Goal: Task Accomplishment & Management: Use online tool/utility

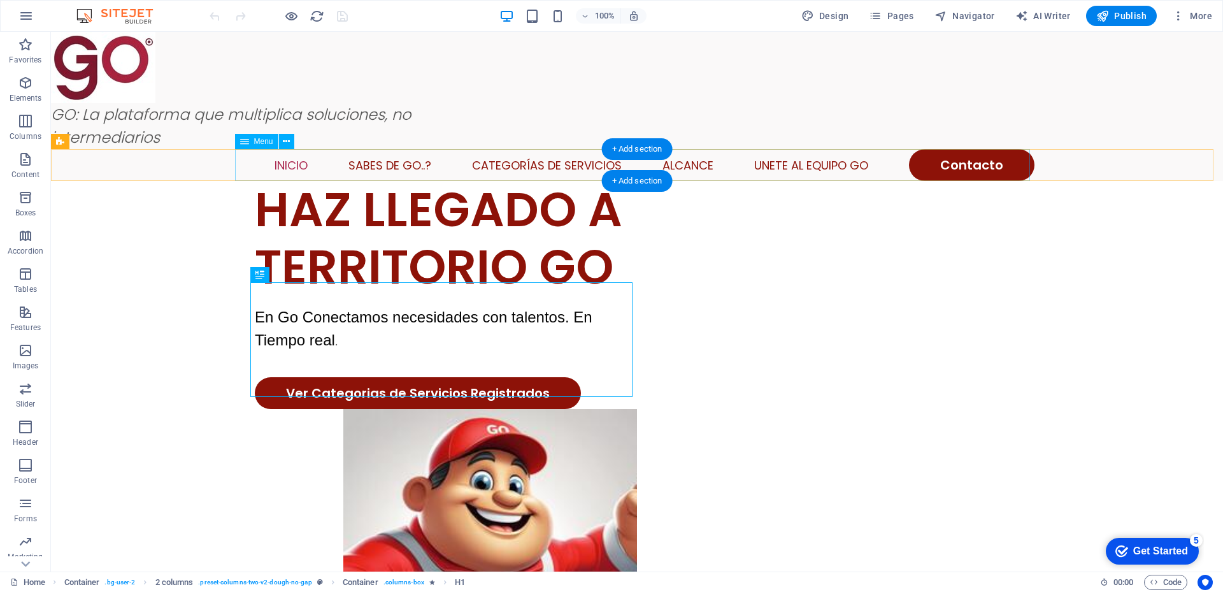
click at [694, 163] on nav "Inicio Sabes de Go..? Categorías de Servicios Alcance Unete al Equipo GO Contac…" at bounding box center [636, 165] width 795 height 32
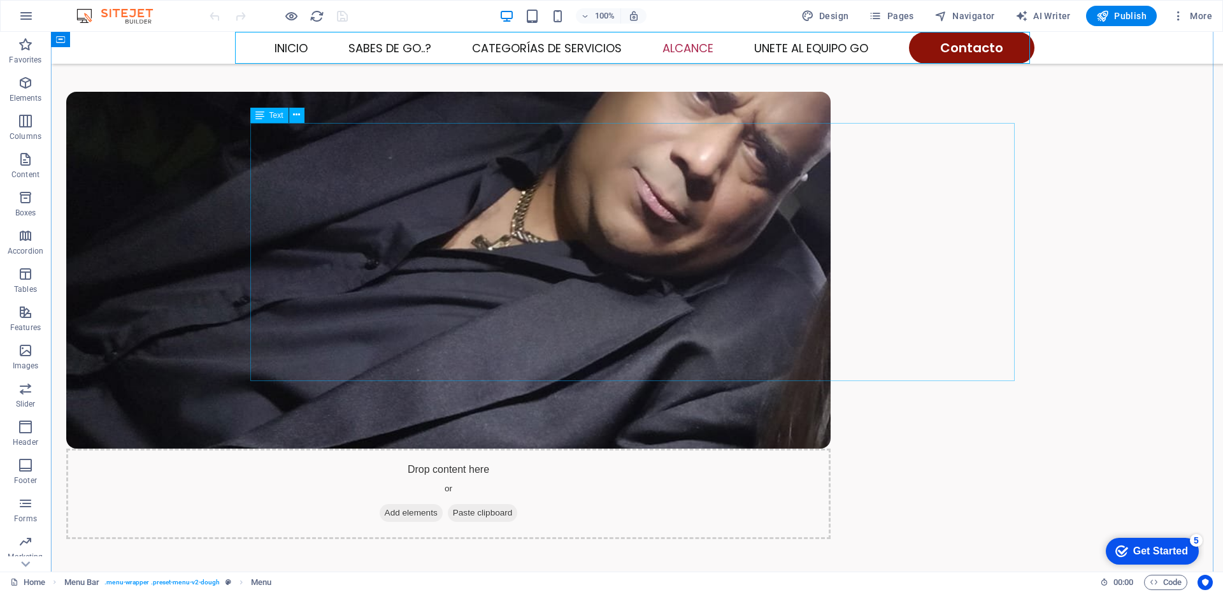
scroll to position [1656, 0]
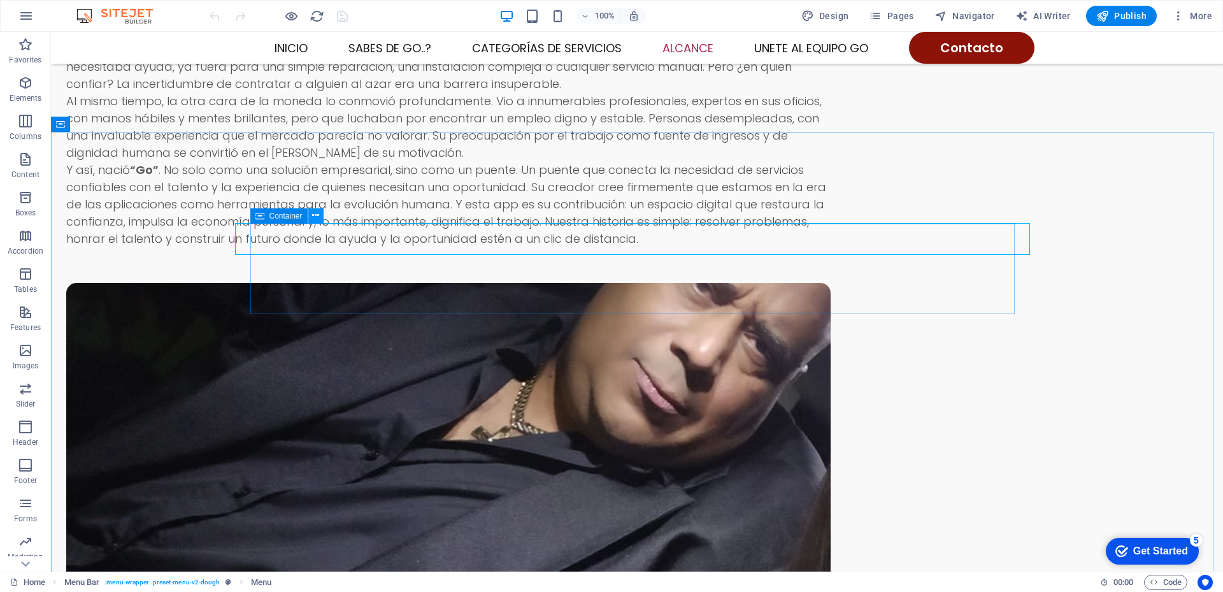
click at [314, 213] on icon at bounding box center [315, 215] width 7 height 13
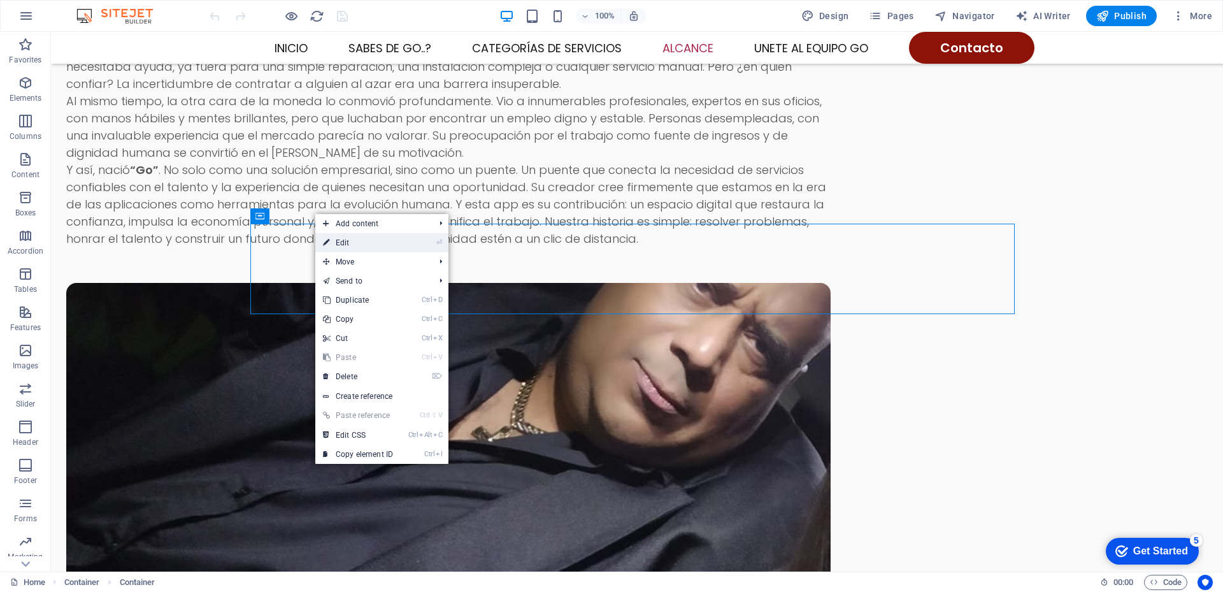
drag, startPoint x: 338, startPoint y: 243, endPoint x: 42, endPoint y: 212, distance: 297.1
click at [338, 243] on link "⏎ Edit" at bounding box center [357, 242] width 85 height 19
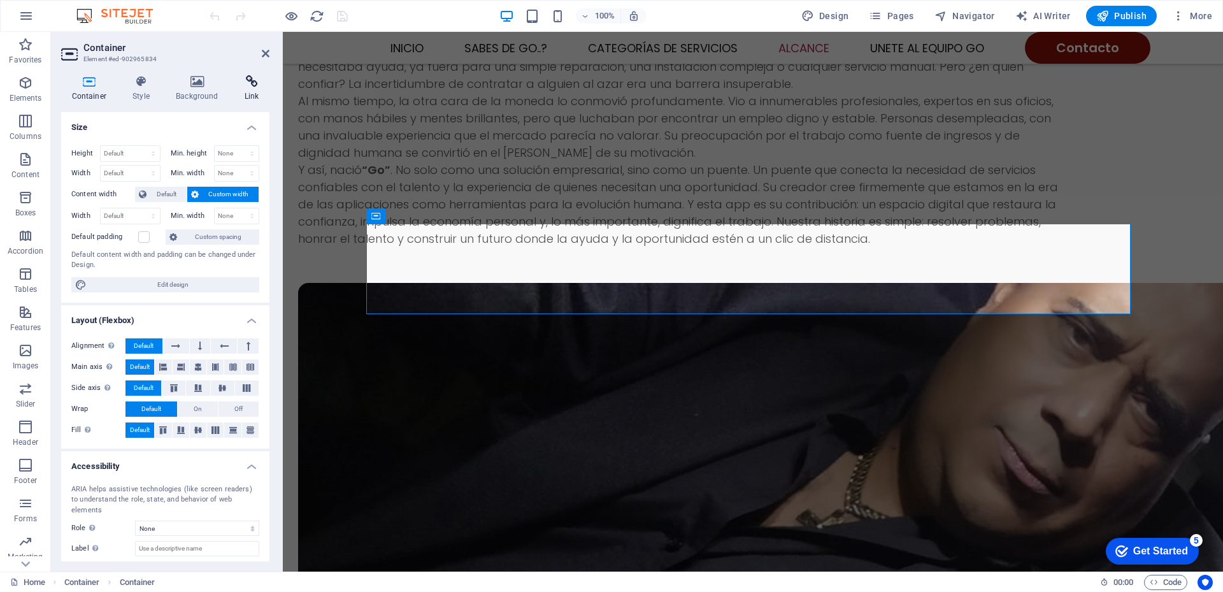
click at [251, 90] on h4 "Link" at bounding box center [252, 88] width 36 height 27
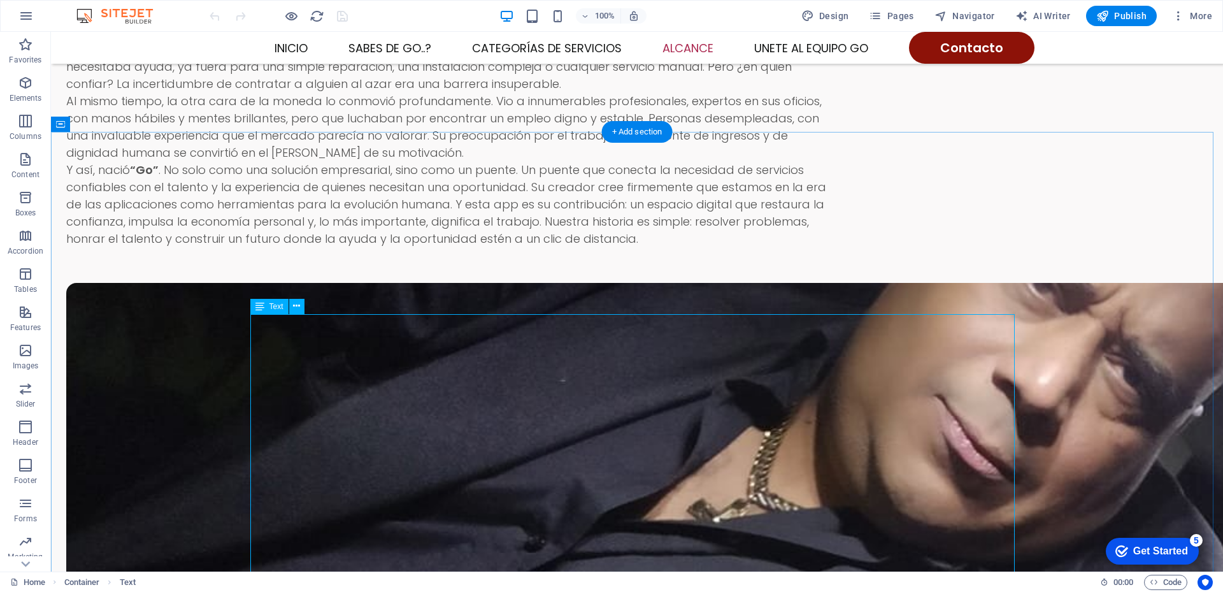
drag, startPoint x: 275, startPoint y: 324, endPoint x: 366, endPoint y: 362, distance: 98.2
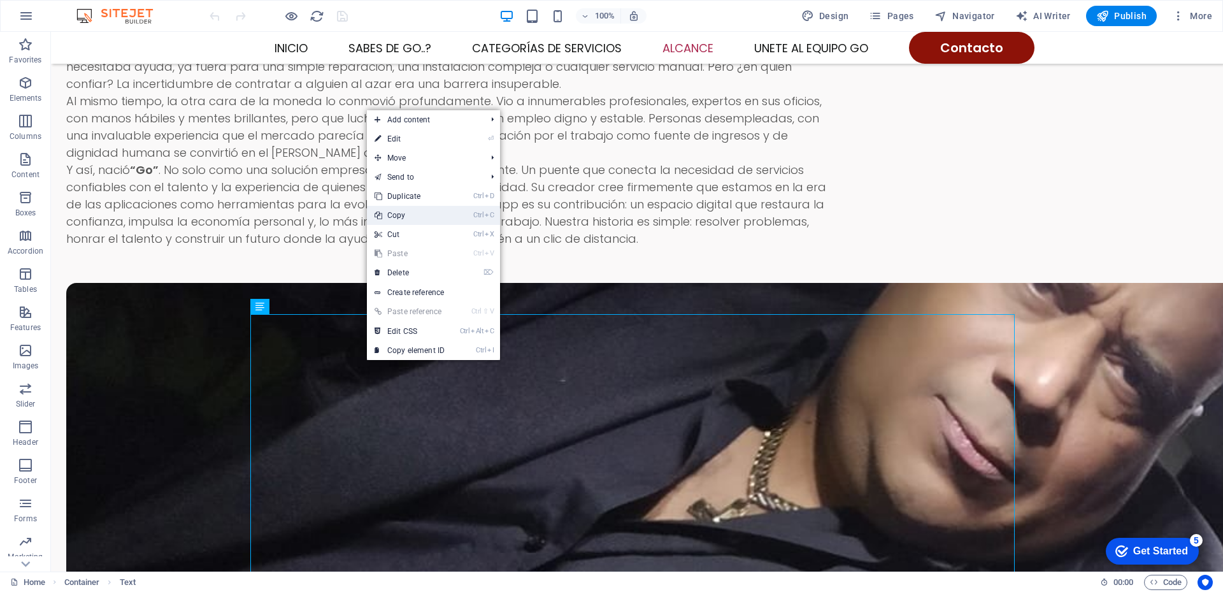
click at [395, 215] on link "Ctrl C Copy" at bounding box center [409, 215] width 85 height 19
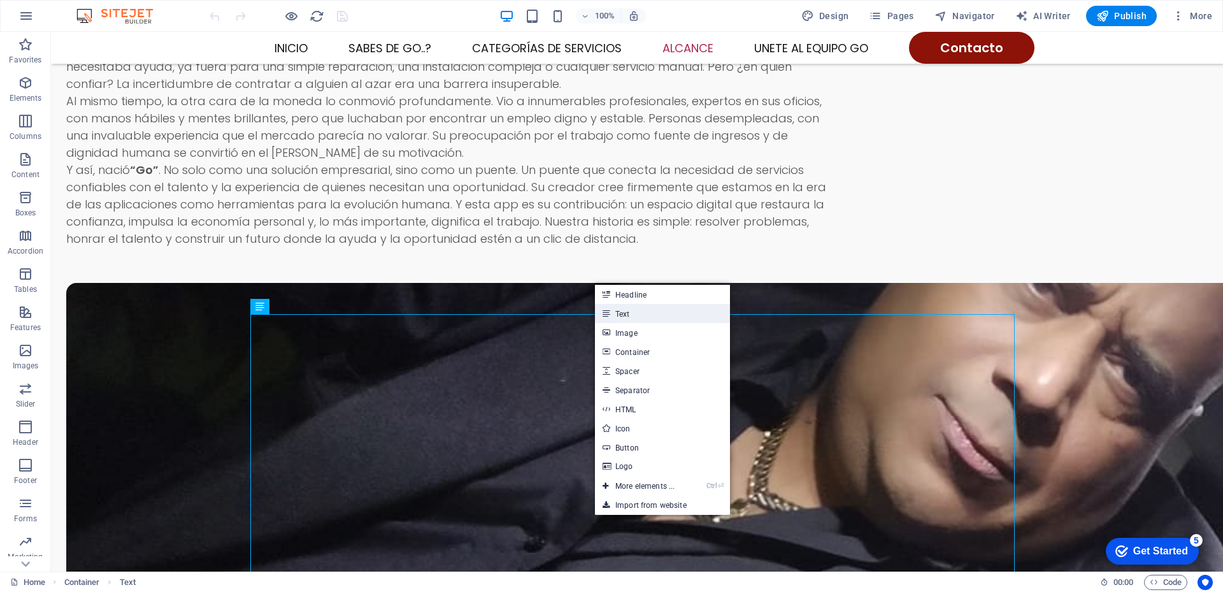
click at [608, 311] on icon at bounding box center [605, 313] width 6 height 19
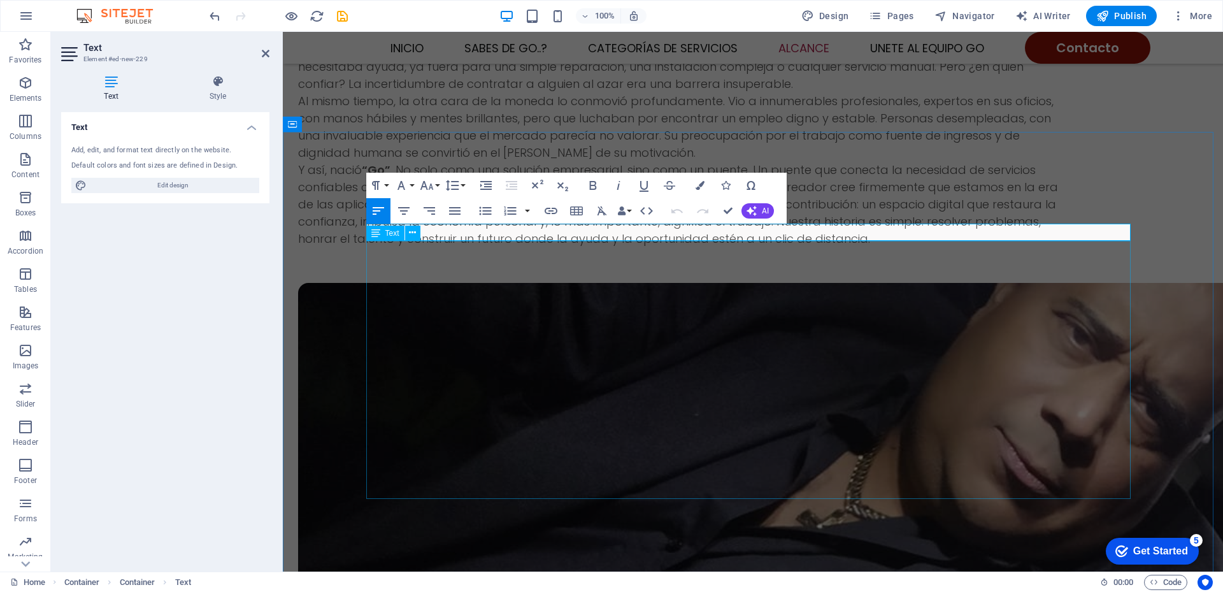
scroll to position [0, 6]
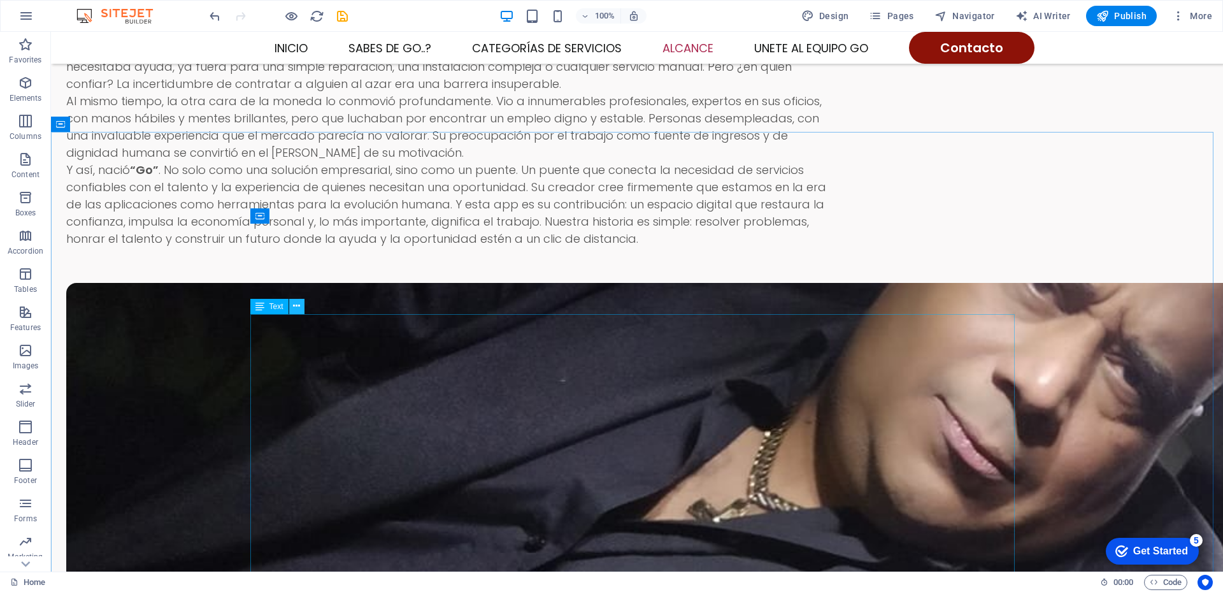
click at [296, 307] on icon at bounding box center [296, 305] width 7 height 13
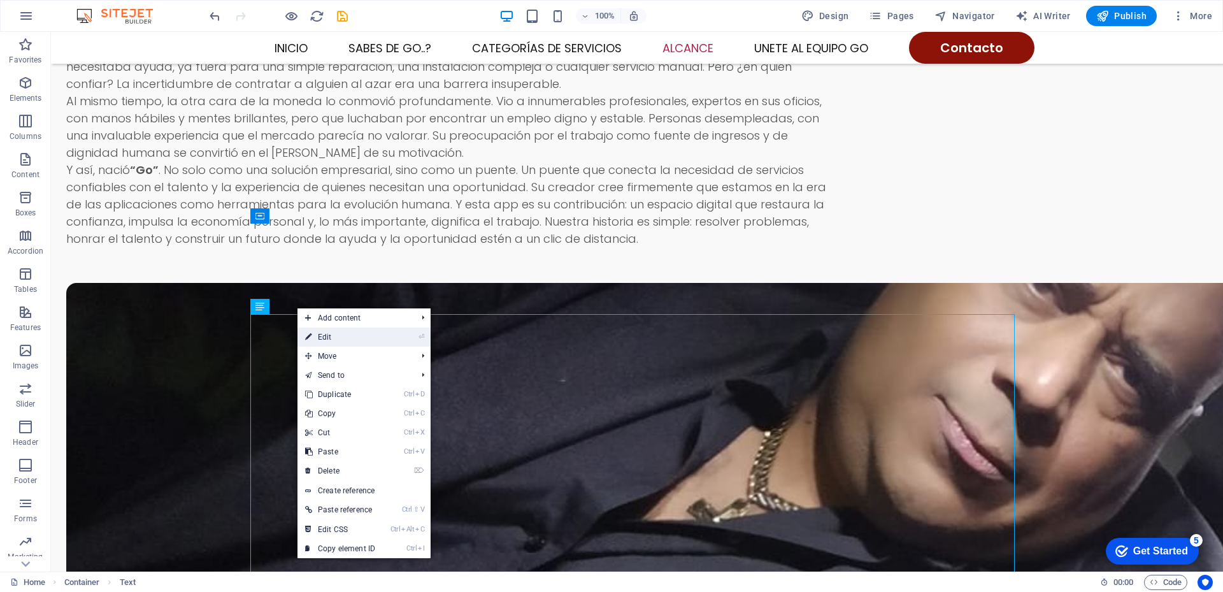
click at [317, 336] on link "⏎ Edit" at bounding box center [339, 336] width 85 height 19
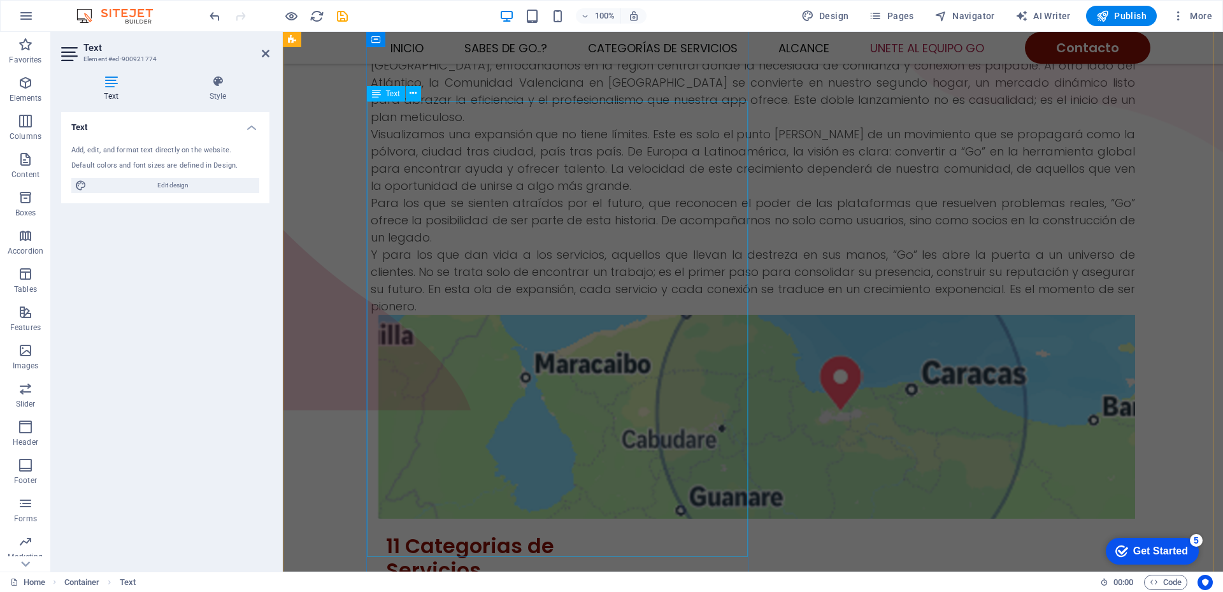
scroll to position [2765, 0]
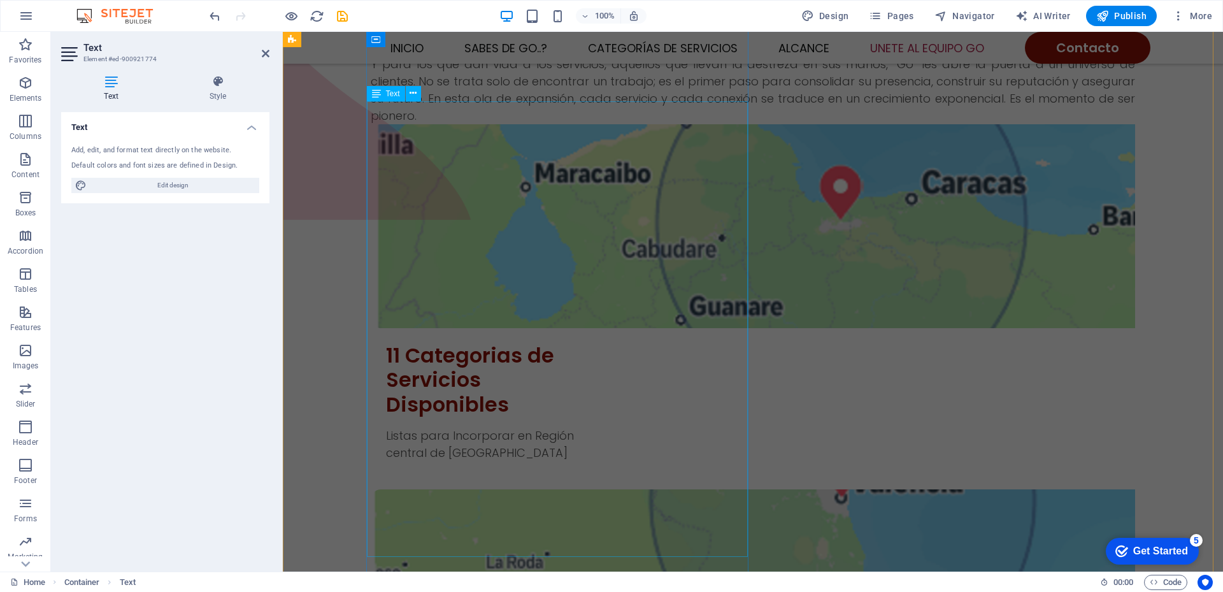
drag, startPoint x: 390, startPoint y: 324, endPoint x: 613, endPoint y: 506, distance: 288.4
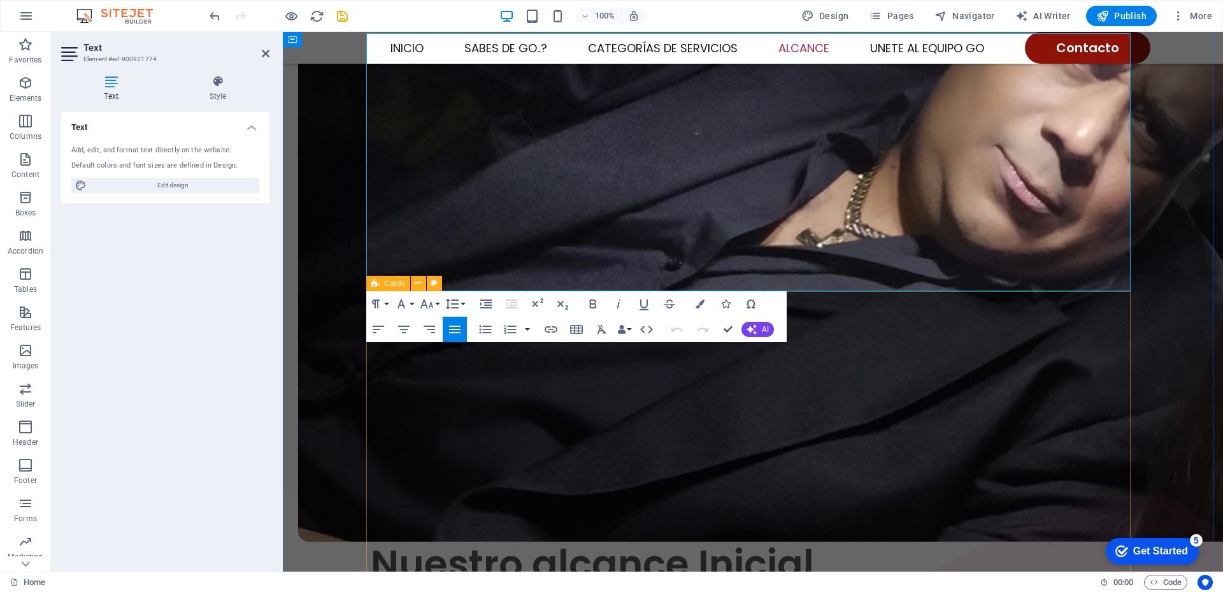
scroll to position [1682, 0]
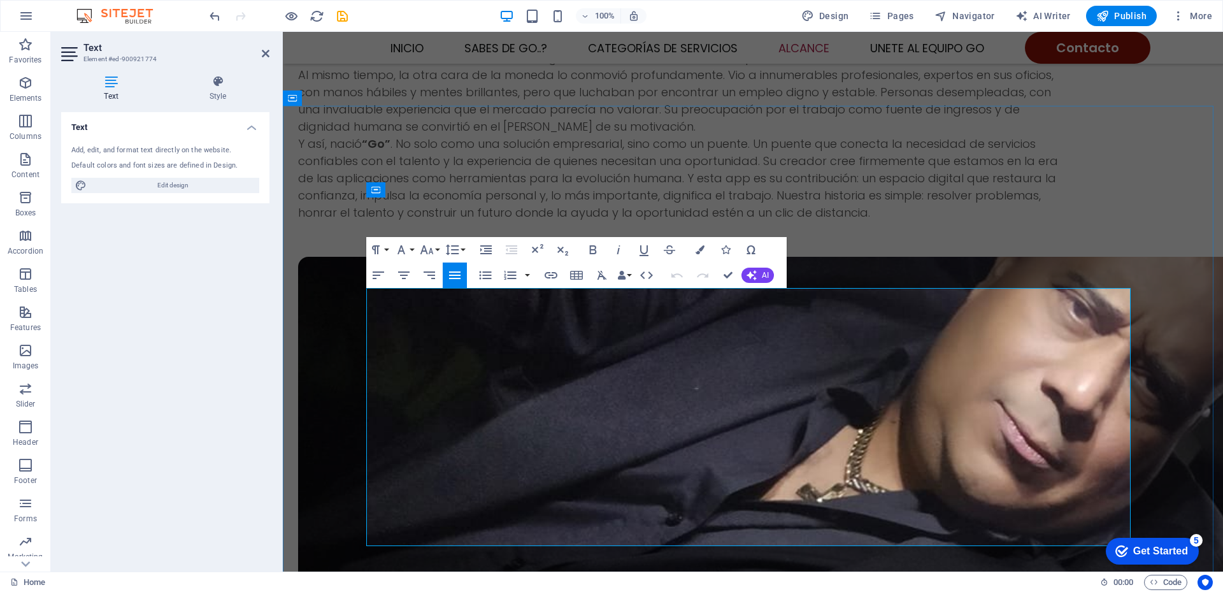
drag, startPoint x: 390, startPoint y: 297, endPoint x: 439, endPoint y: 544, distance: 251.8
copy div "Lo ipsum do “Si” ametcons adi eli sedd eiusmo t in utlabor etdol. Magnaali enim…"
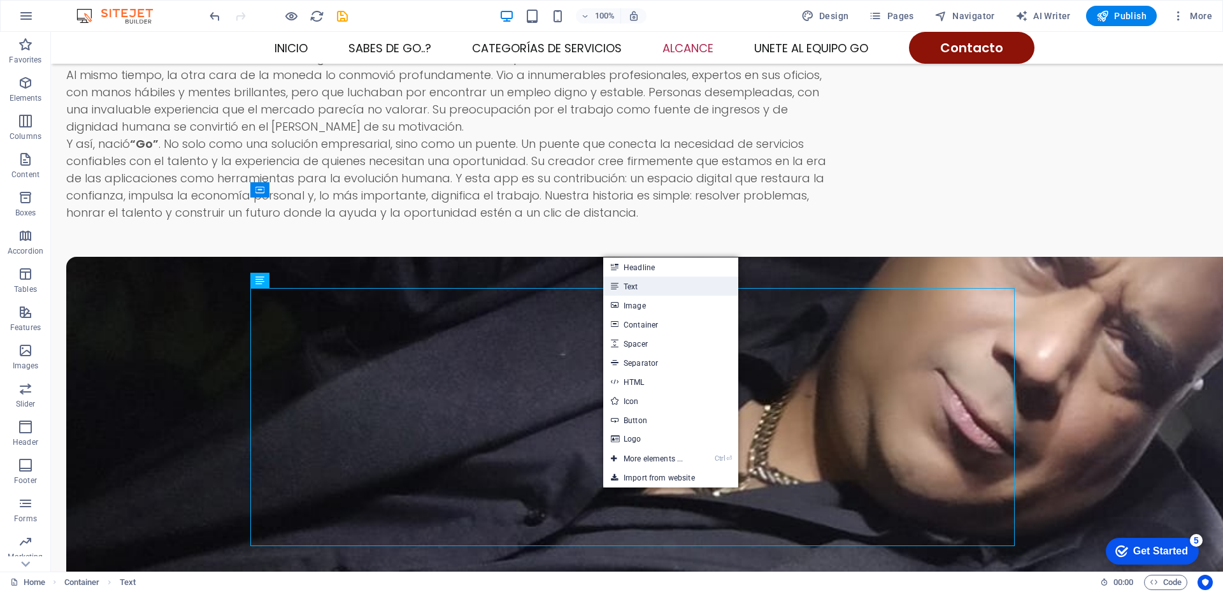
drag, startPoint x: 639, startPoint y: 285, endPoint x: 356, endPoint y: 252, distance: 284.7
click at [639, 285] on link "Text" at bounding box center [670, 285] width 135 height 19
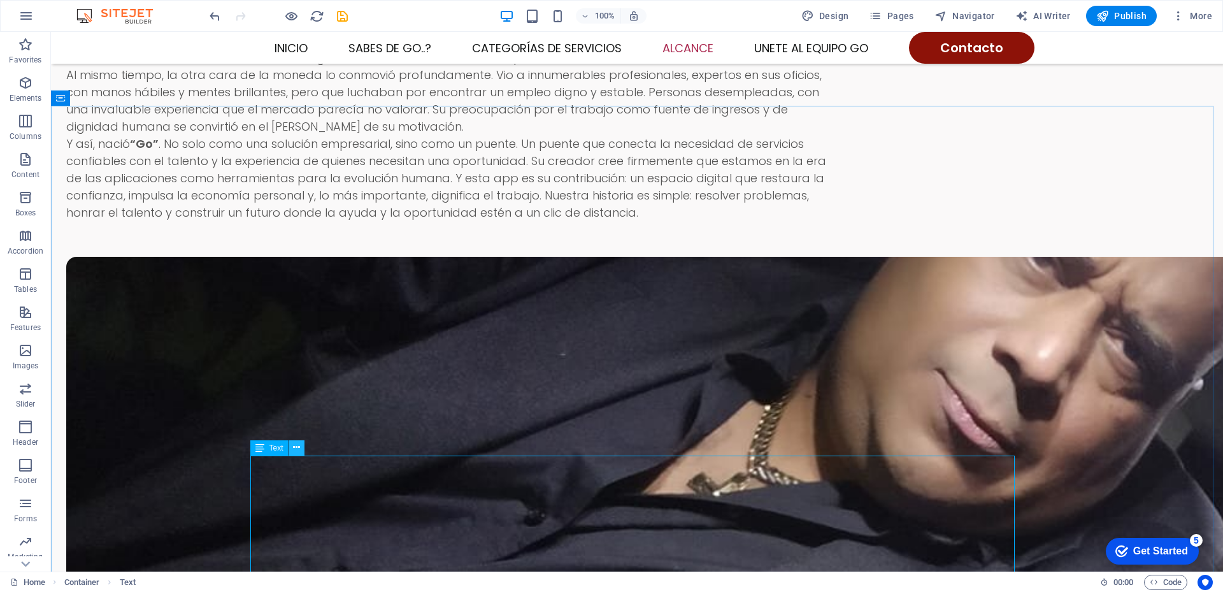
click at [297, 448] on icon at bounding box center [296, 447] width 7 height 13
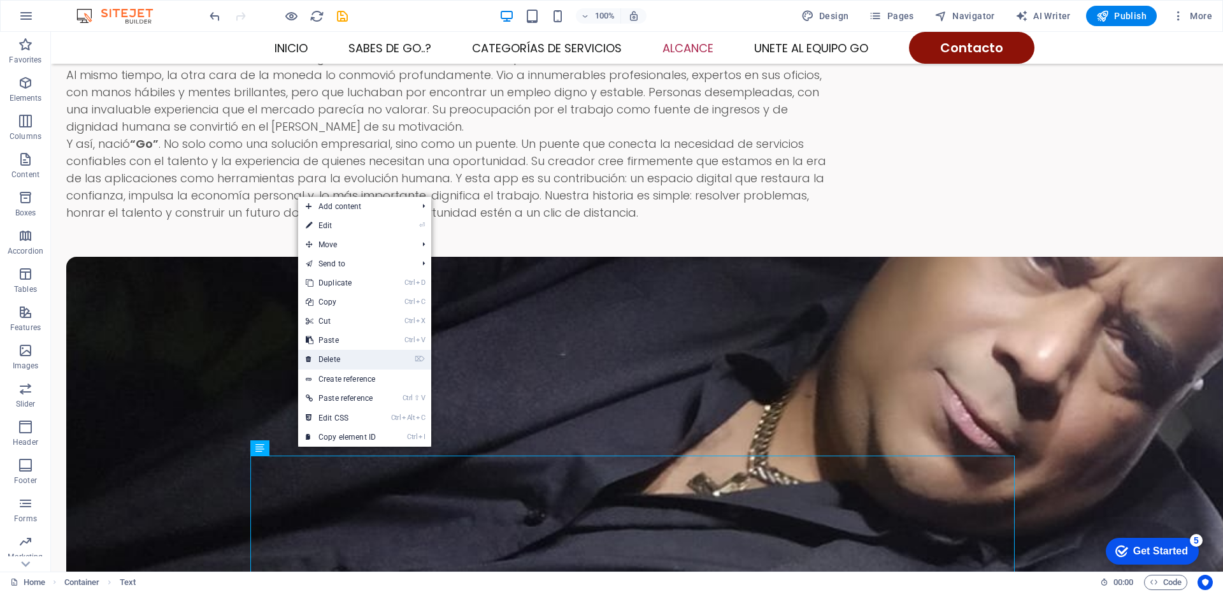
click at [379, 362] on link "⌦ Delete" at bounding box center [340, 359] width 85 height 19
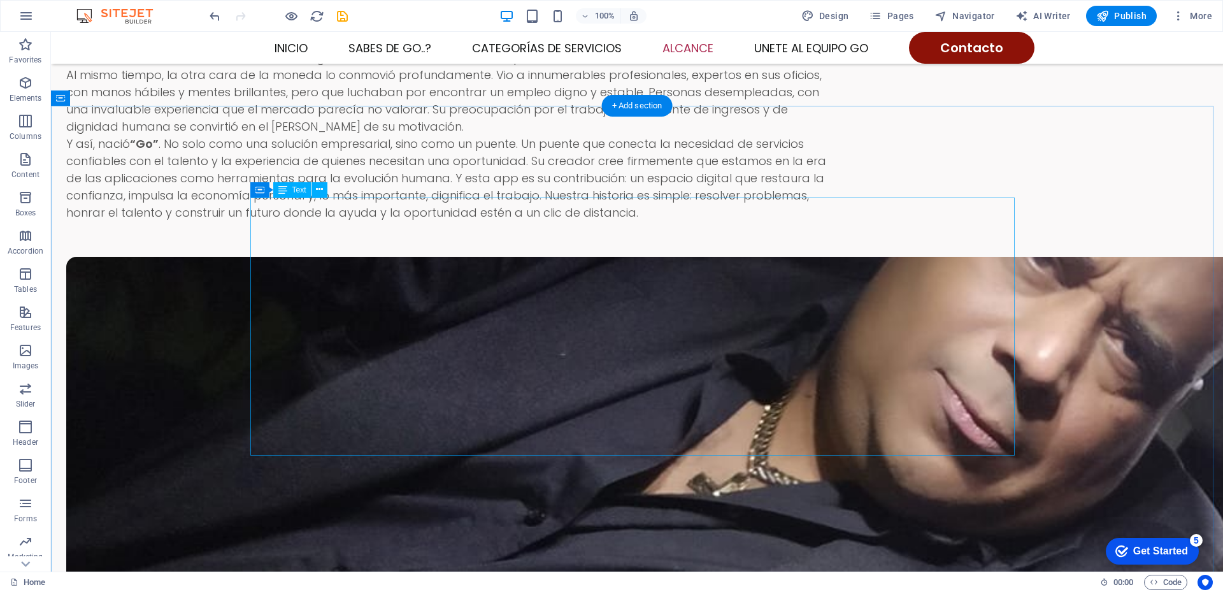
scroll to position [1618, 0]
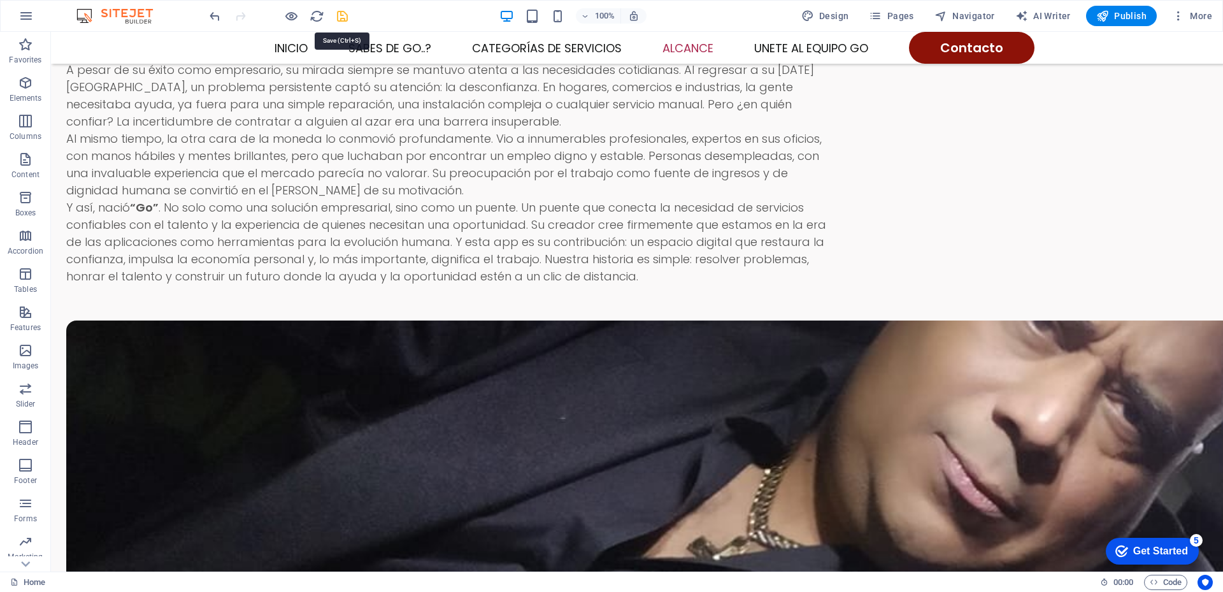
click at [341, 18] on icon "save" at bounding box center [342, 16] width 15 height 15
click at [1122, 16] on span "Publish" at bounding box center [1121, 16] width 50 height 13
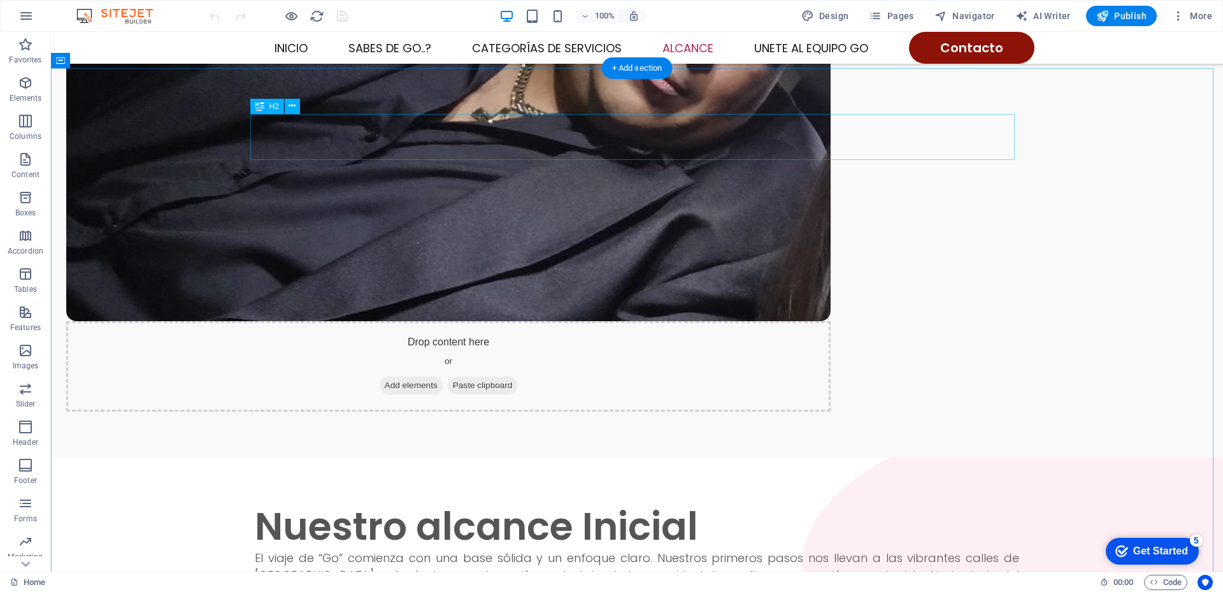
scroll to position [1656, 0]
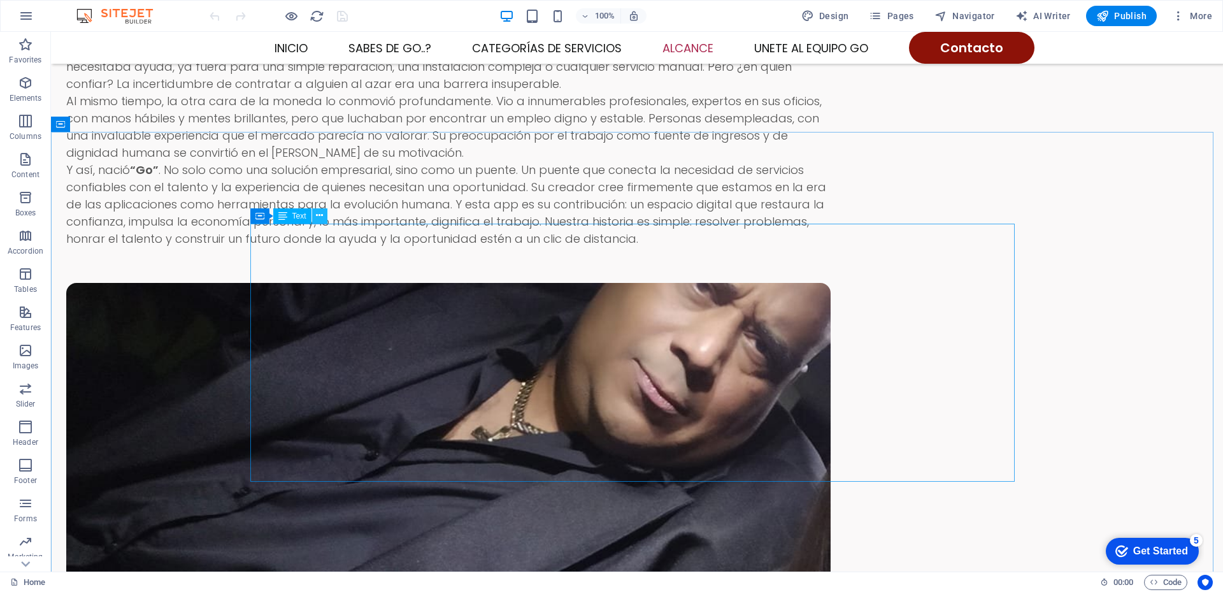
click at [316, 215] on icon at bounding box center [319, 215] width 7 height 13
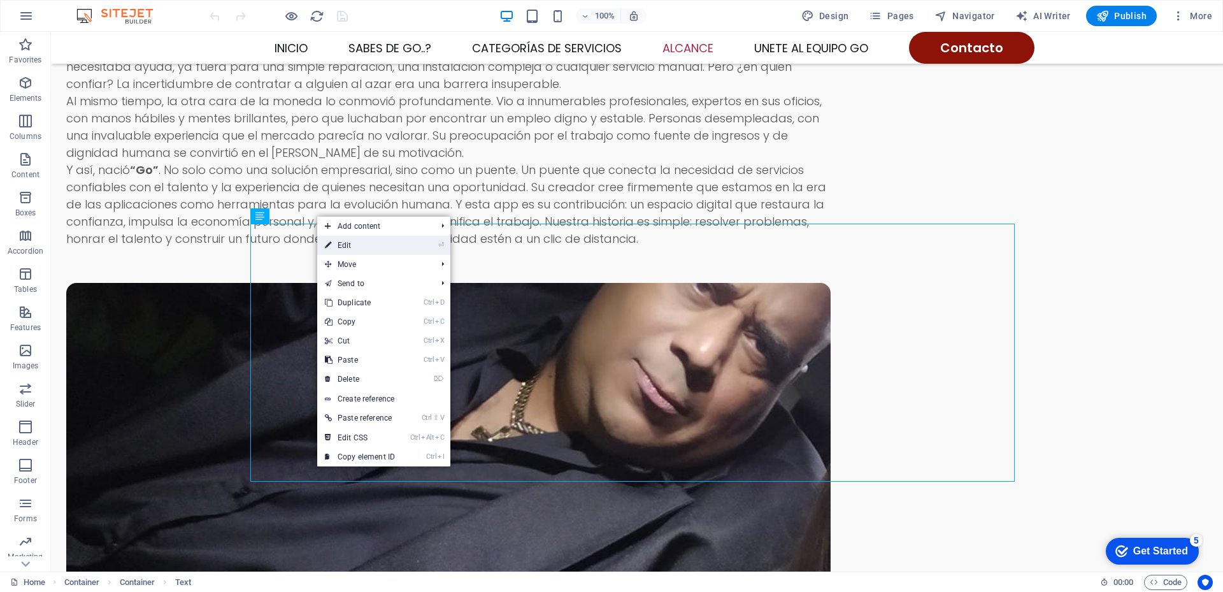
click at [330, 245] on icon at bounding box center [328, 245] width 6 height 19
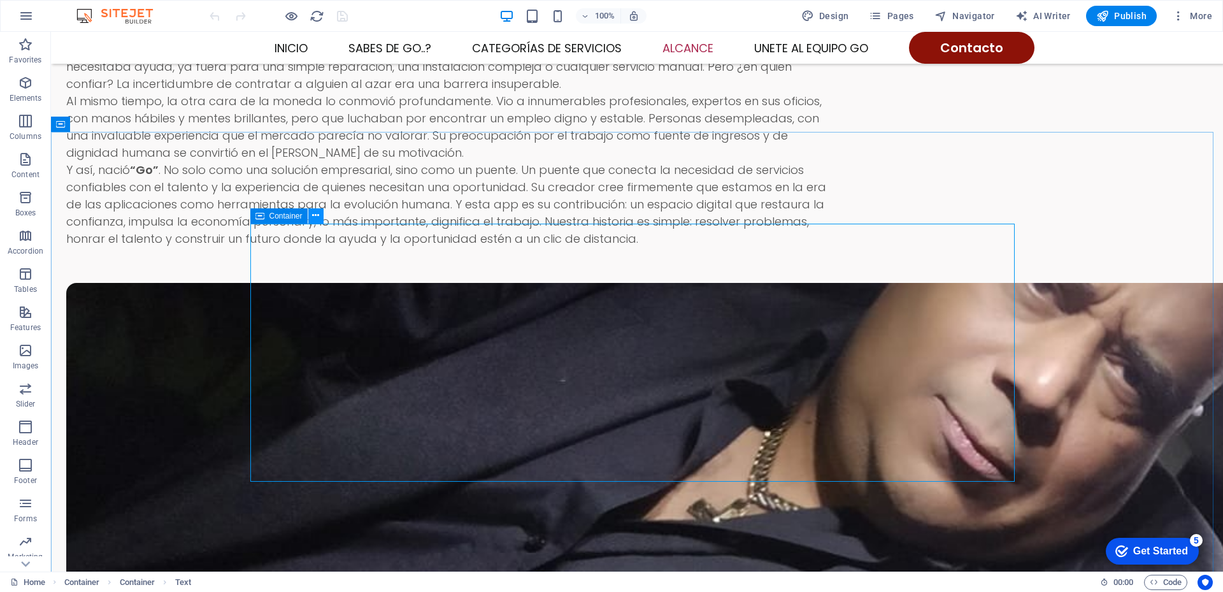
click at [315, 218] on icon at bounding box center [315, 215] width 7 height 13
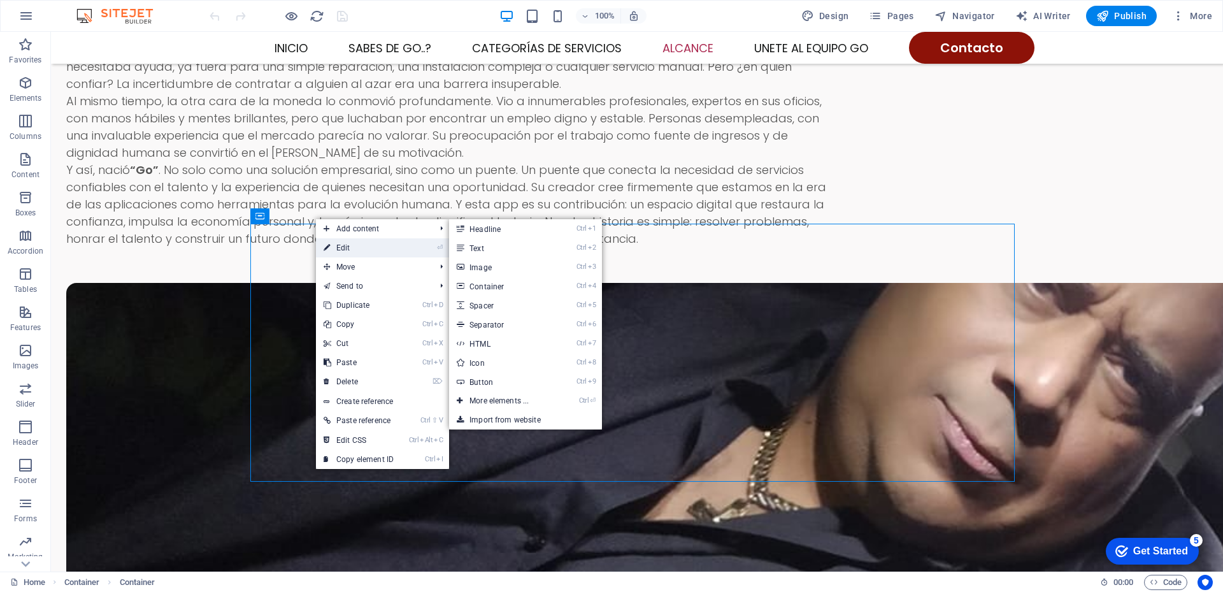
click at [325, 245] on icon at bounding box center [327, 247] width 6 height 19
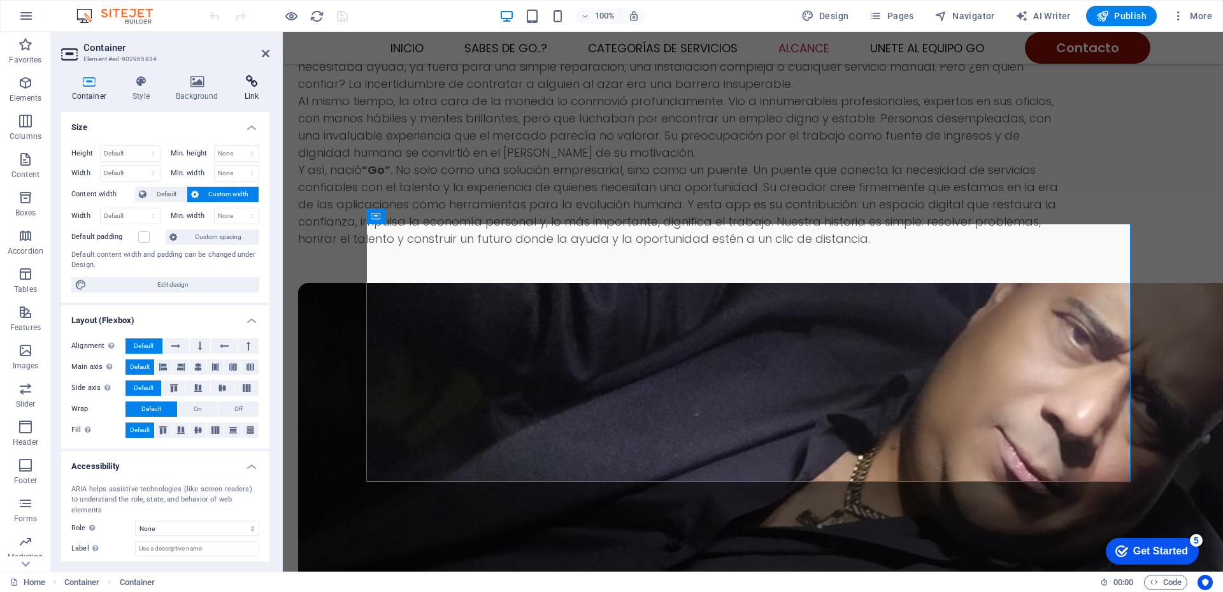
click at [252, 85] on icon at bounding box center [252, 81] width 36 height 13
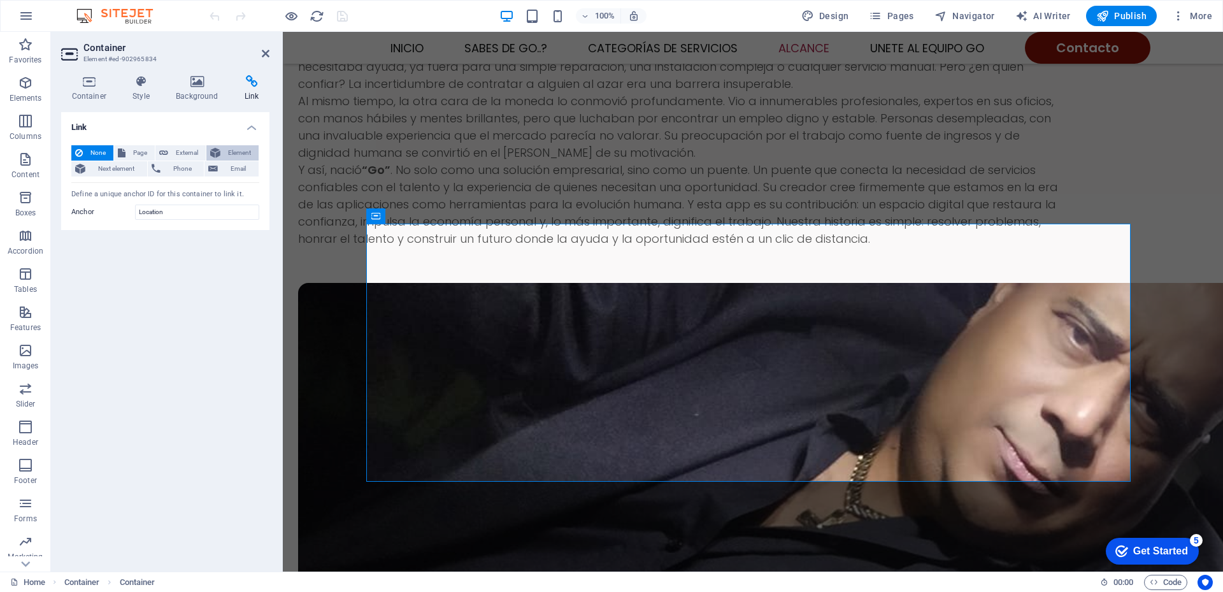
click at [228, 152] on span "Element" at bounding box center [239, 152] width 31 height 15
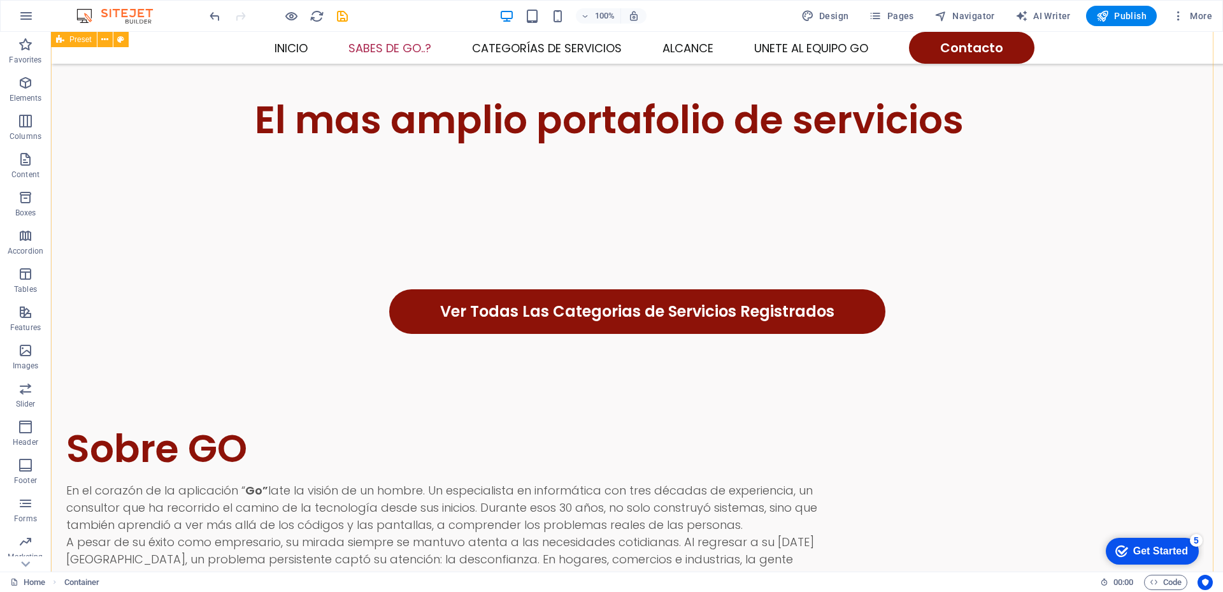
scroll to position [1083, 0]
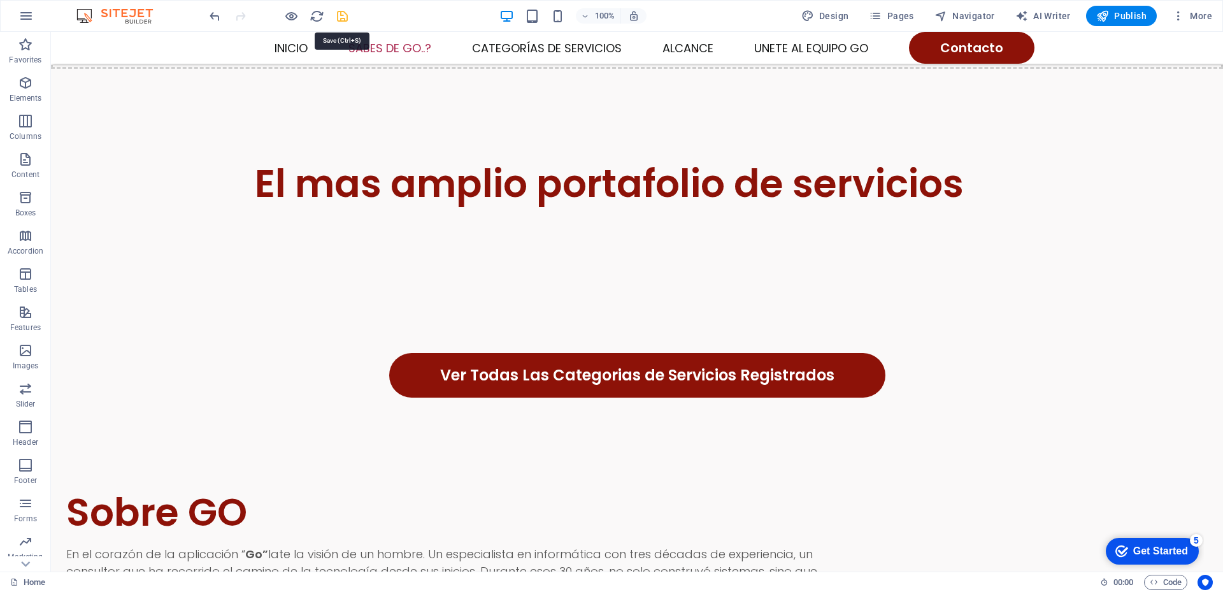
click at [341, 19] on icon "save" at bounding box center [342, 16] width 15 height 15
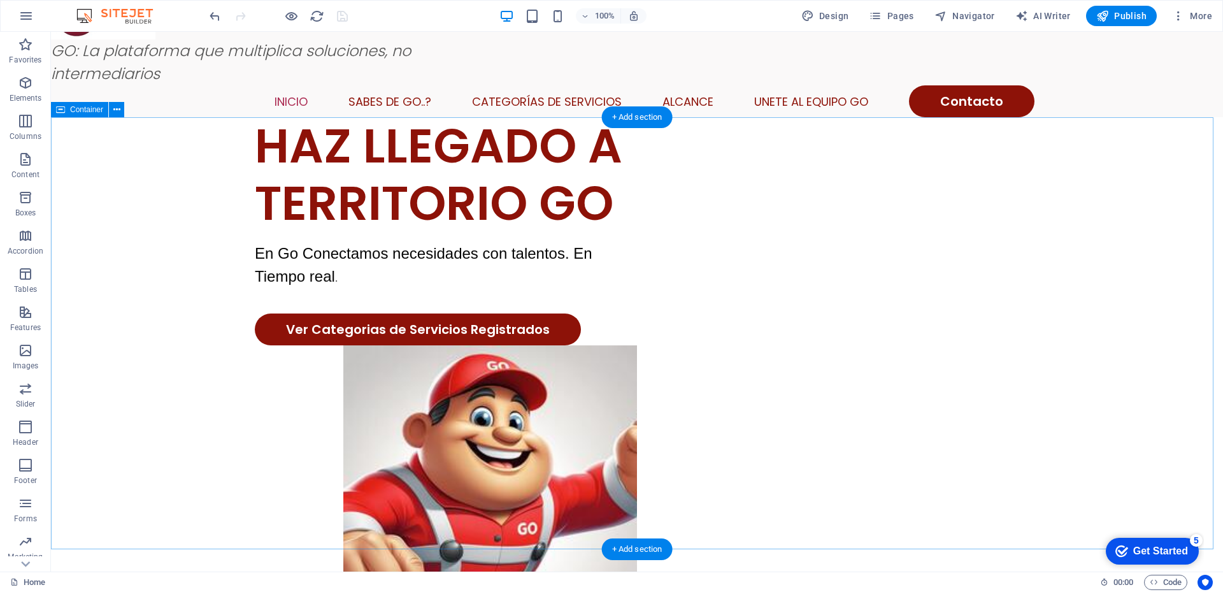
scroll to position [0, 0]
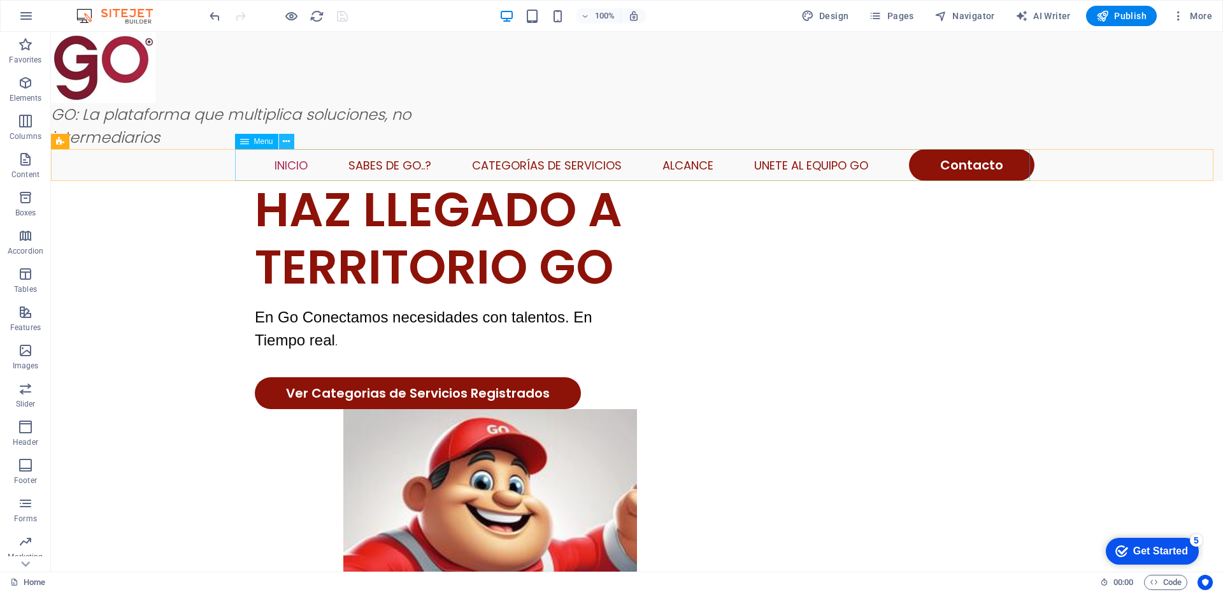
click at [283, 145] on icon at bounding box center [286, 141] width 7 height 13
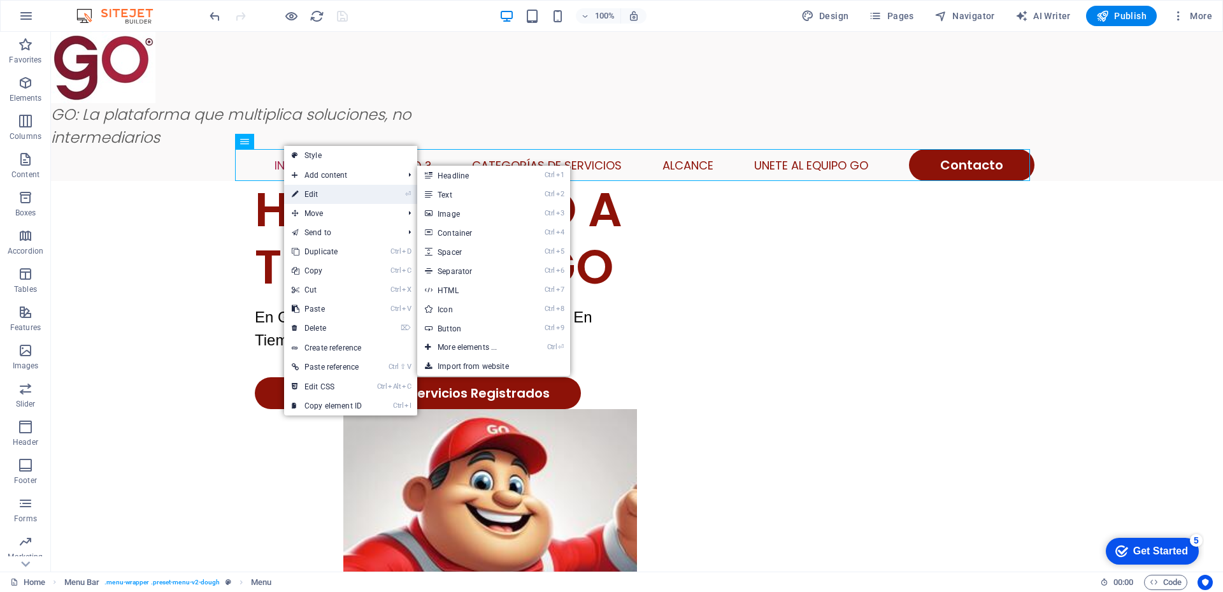
click at [294, 190] on icon at bounding box center [295, 194] width 6 height 19
select select
select select "1"
select select
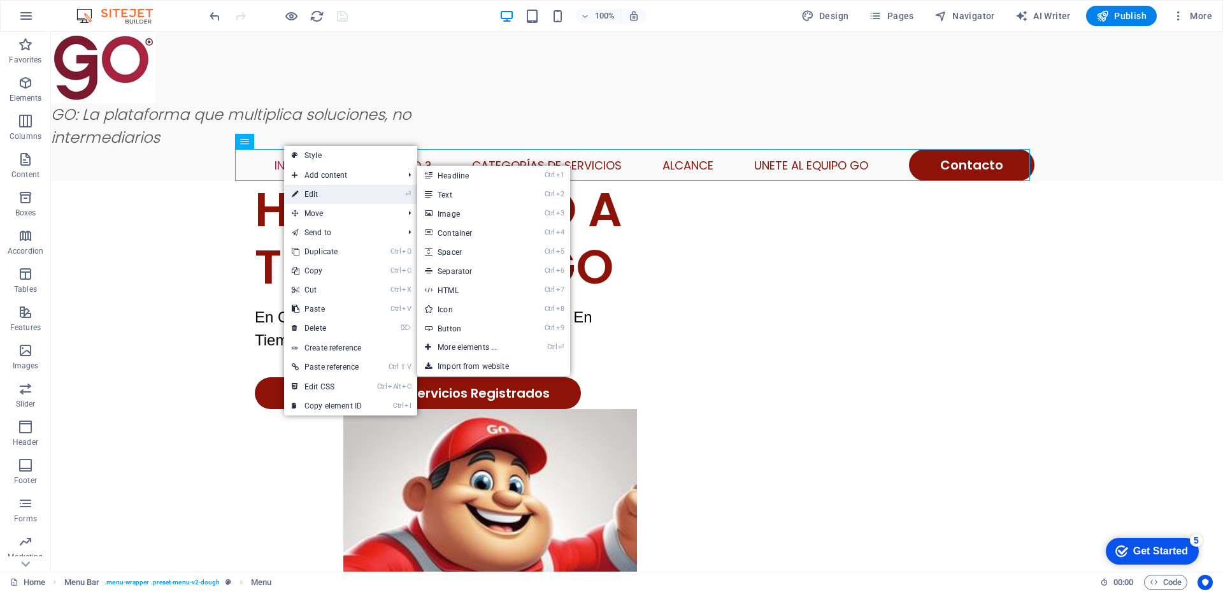
select select
select select "2"
select select
select select "default"
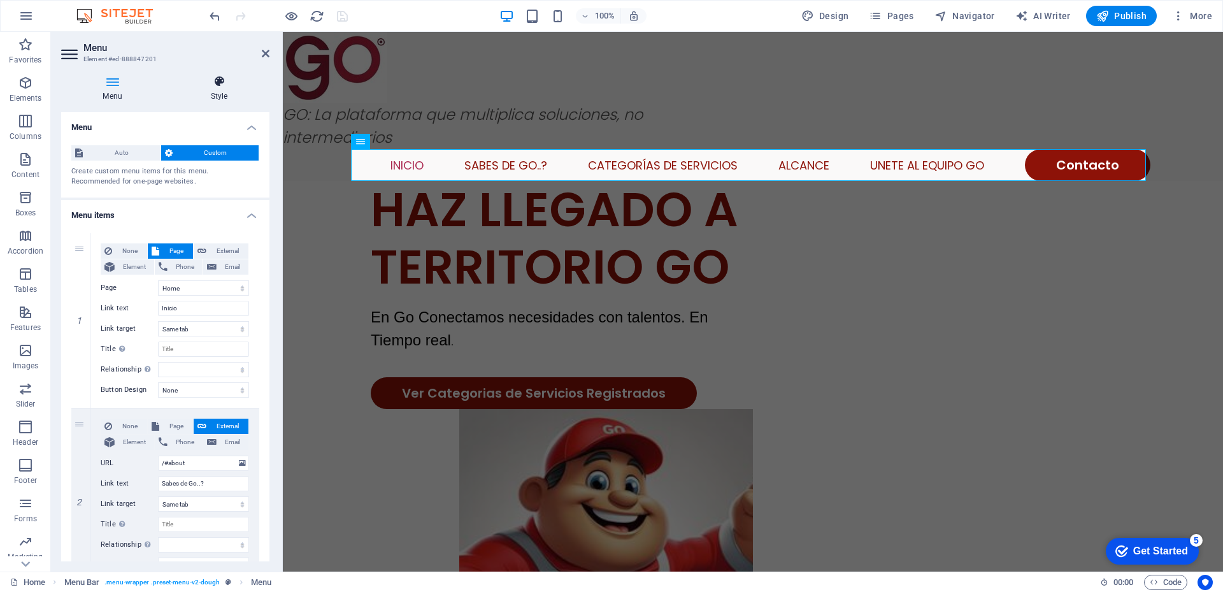
click at [221, 84] on icon at bounding box center [219, 81] width 101 height 13
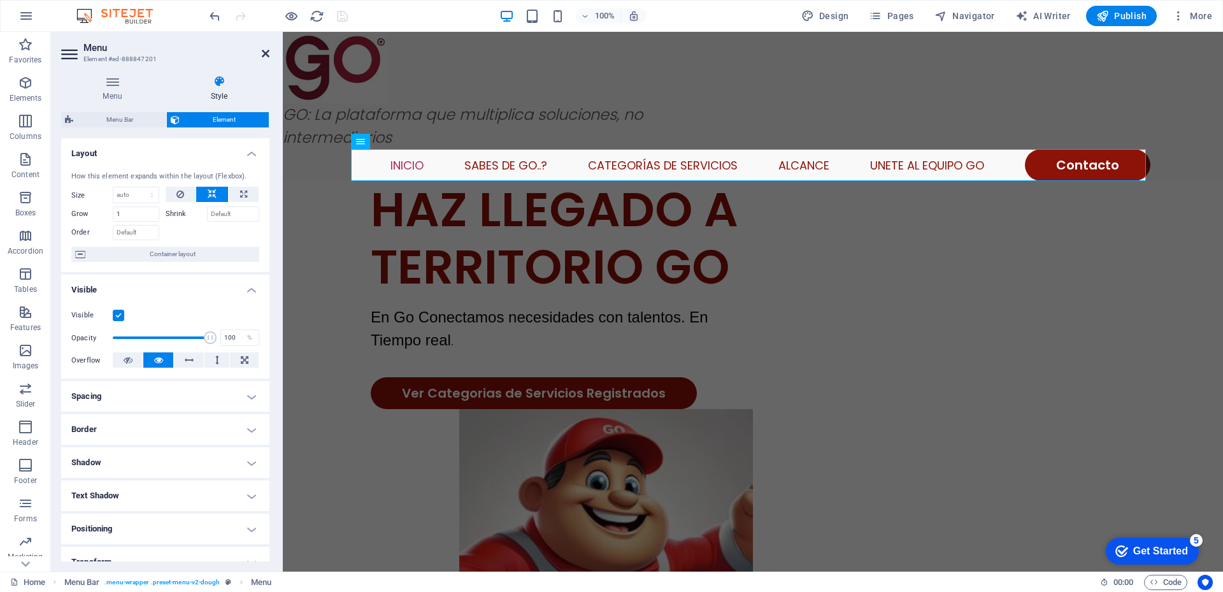
click at [266, 55] on icon at bounding box center [266, 53] width 8 height 10
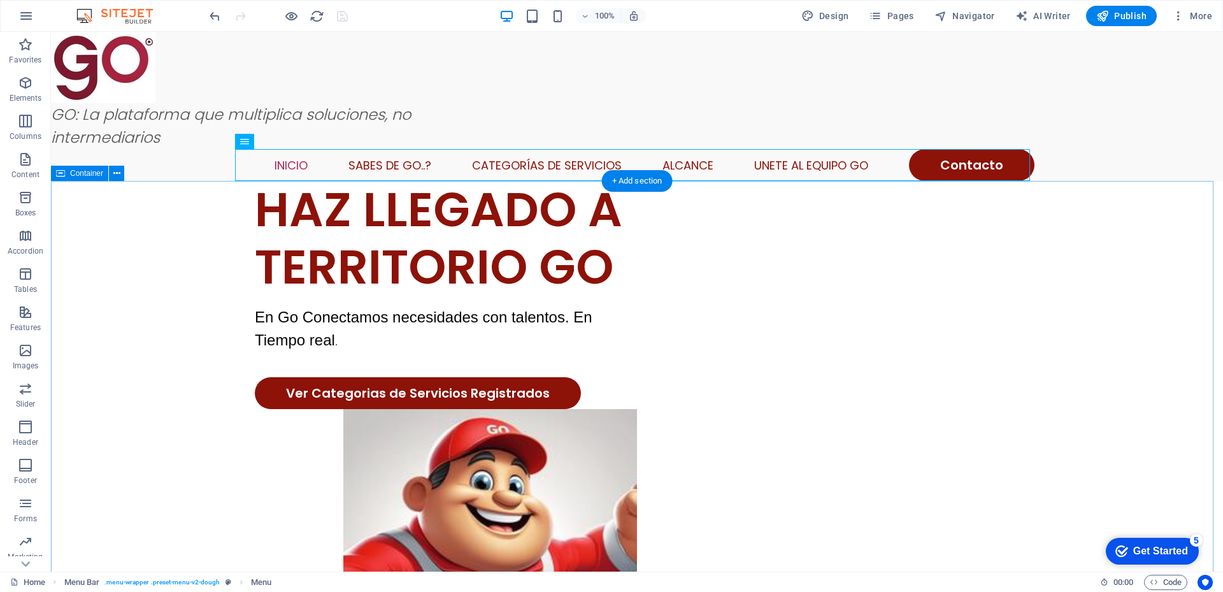
click at [224, 209] on div "HAZ LLEGADO A TERRITORIO GO En Go Conectamos necesidades con talentos. En Tiemp…" at bounding box center [637, 442] width 1172 height 522
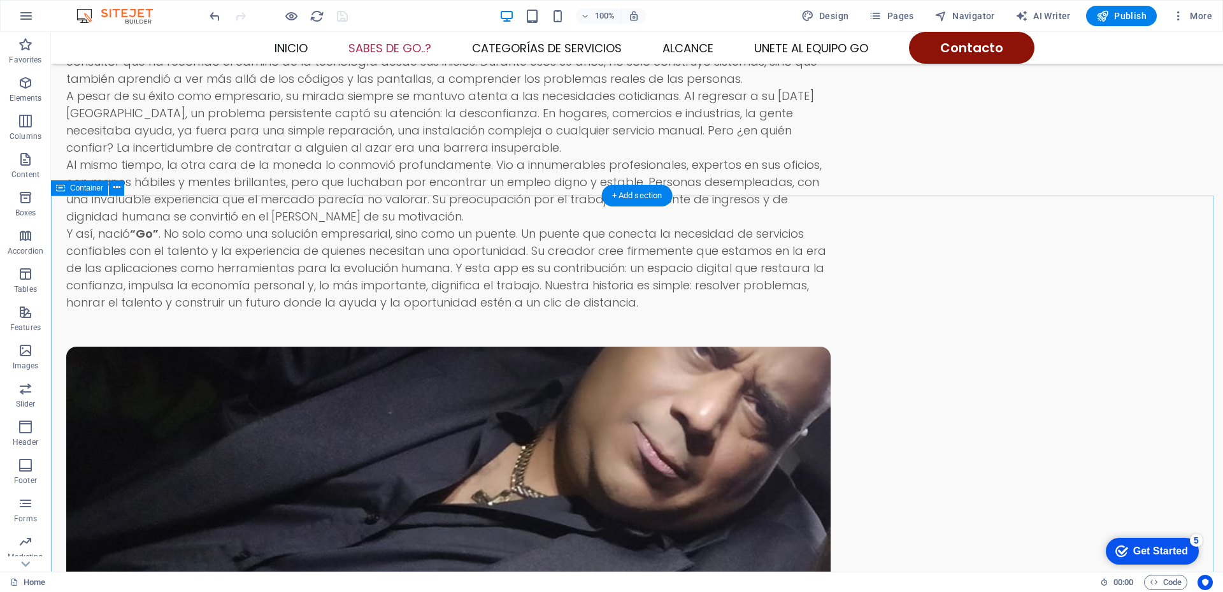
scroll to position [1720, 0]
